Goal: Information Seeking & Learning: Learn about a topic

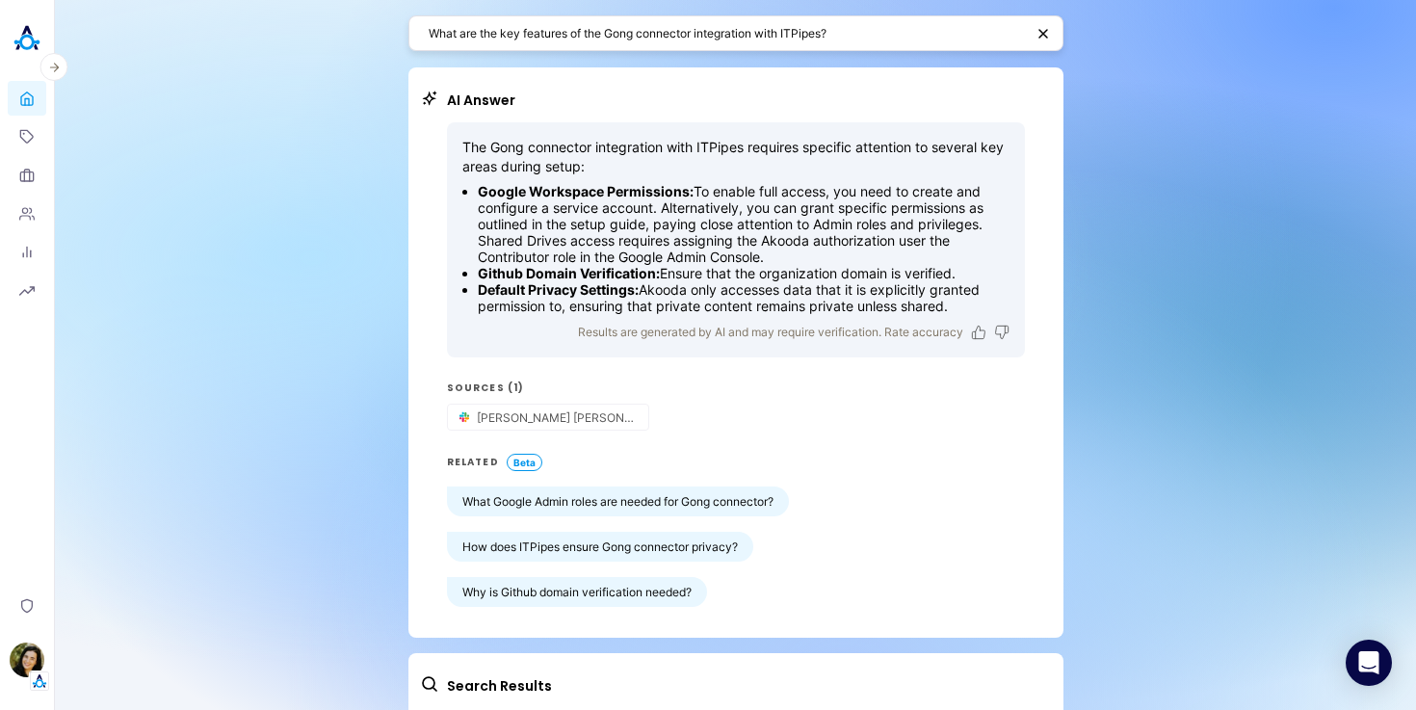
click at [26, 52] on img at bounding box center [27, 38] width 39 height 39
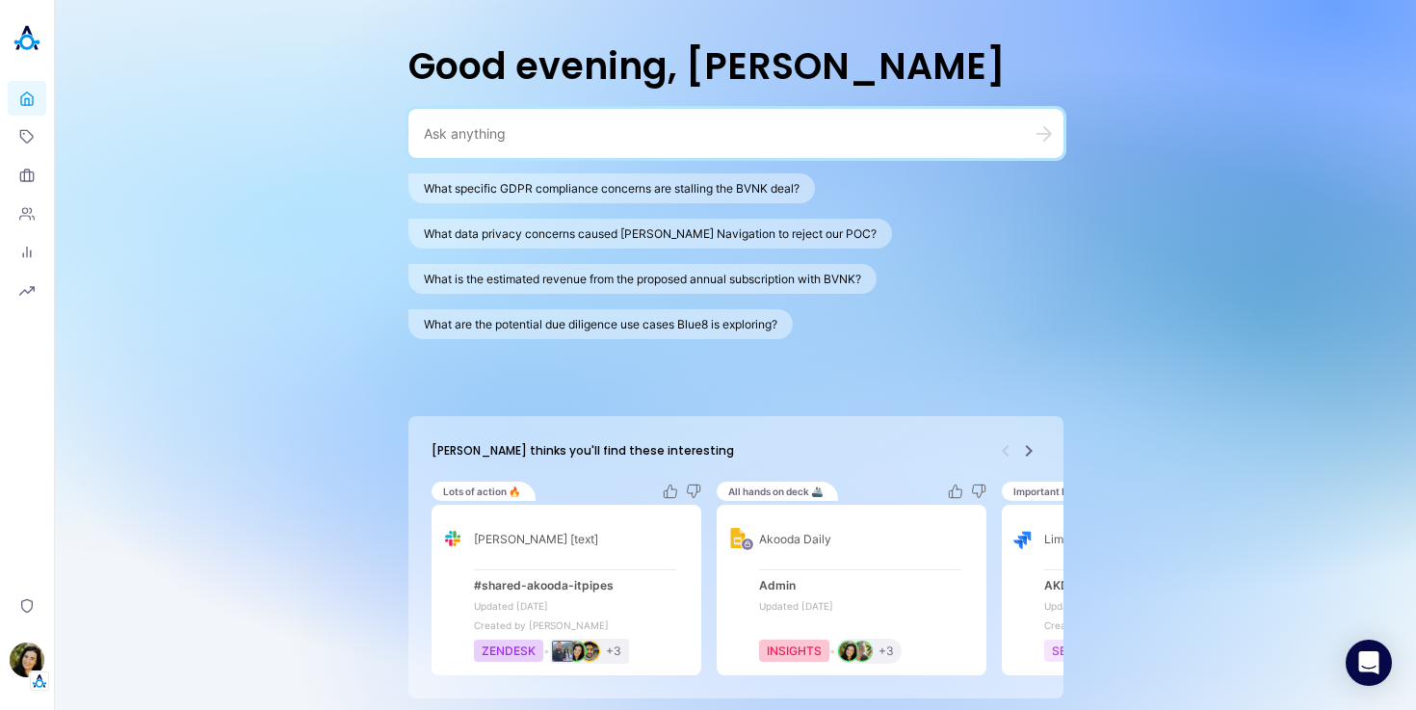
click at [1029, 451] on icon "Next" at bounding box center [1028, 451] width 7 height 12
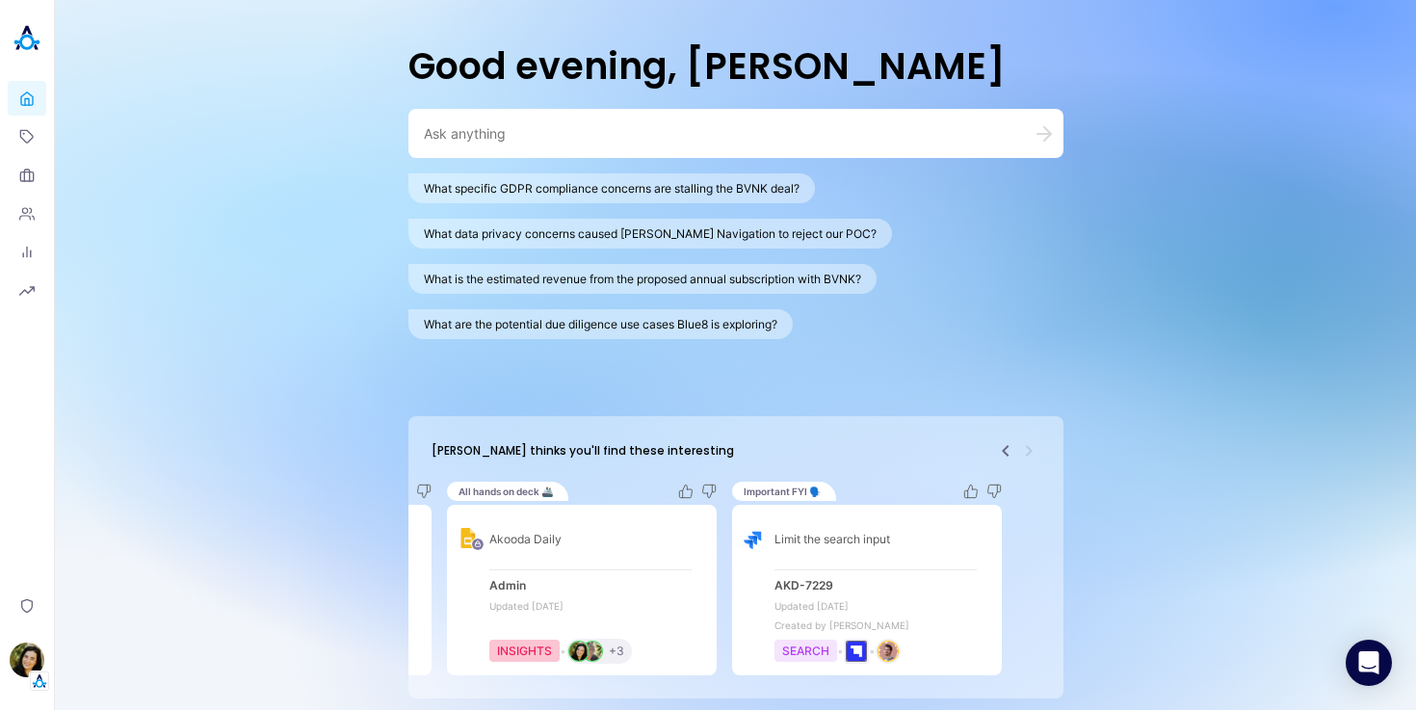
click at [1003, 449] on icon "Previous" at bounding box center [1005, 450] width 23 height 23
